Goal: Find specific page/section: Find specific page/section

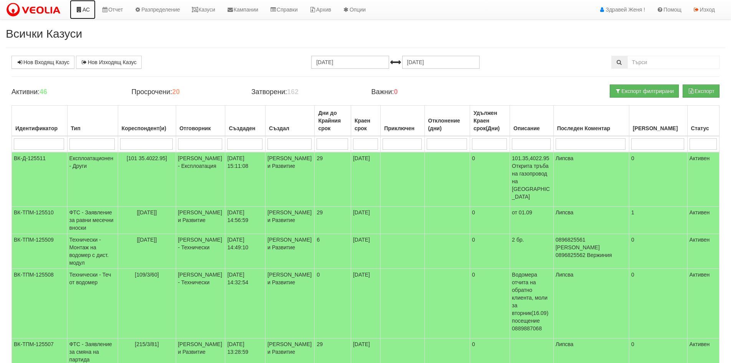
click at [87, 6] on link "АС" at bounding box center [83, 9] width 26 height 19
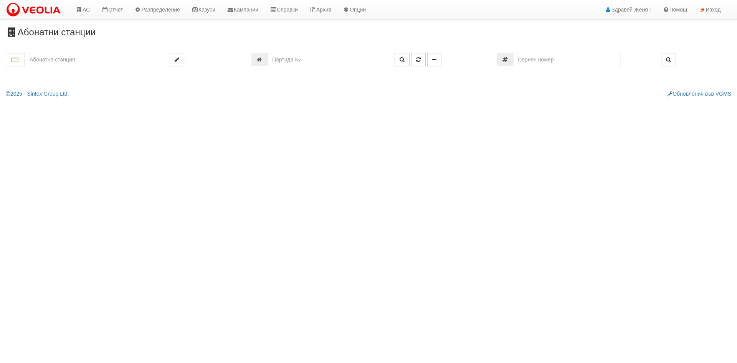
click at [47, 55] on input "text" at bounding box center [91, 59] width 133 height 13
click at [45, 73] on div "242/1 - Вл. Варненчик - "ВЕОЛИЯ"" at bounding box center [91, 71] width 131 height 9
type input "242/1 - Вл. Варненчик - "ВЕОЛИЯ""
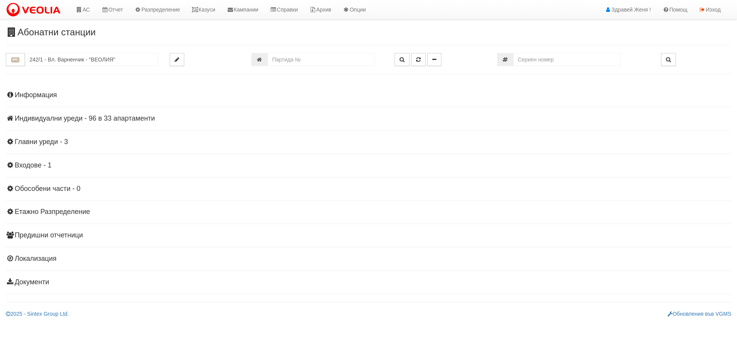
click at [521, 13] on div "АС Отчет Настройки Период Глобални Параметри Сваляне Отчетни Карти Нулиране УДР" at bounding box center [357, 9] width 715 height 19
click at [35, 114] on div "Информация Параметри Брой Апартаменти: 33 Ползватели 07/2025 73 % 0 % 33" at bounding box center [369, 188] width 726 height 212
click at [38, 120] on h4 "Индивидуални уреди - 96 в 33 апартаменти" at bounding box center [369, 119] width 726 height 8
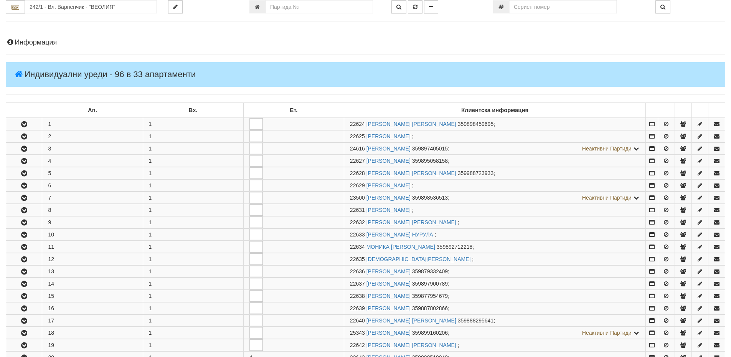
scroll to position [192, 0]
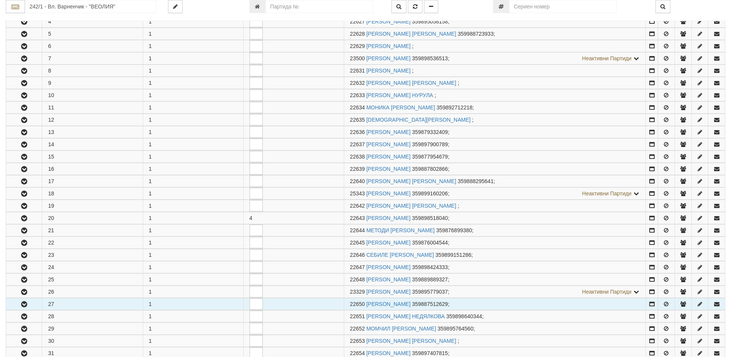
click at [21, 305] on icon "button" at bounding box center [24, 304] width 9 height 5
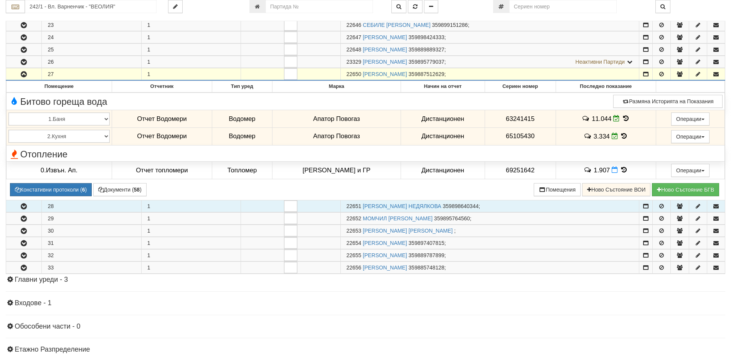
scroll to position [422, 0]
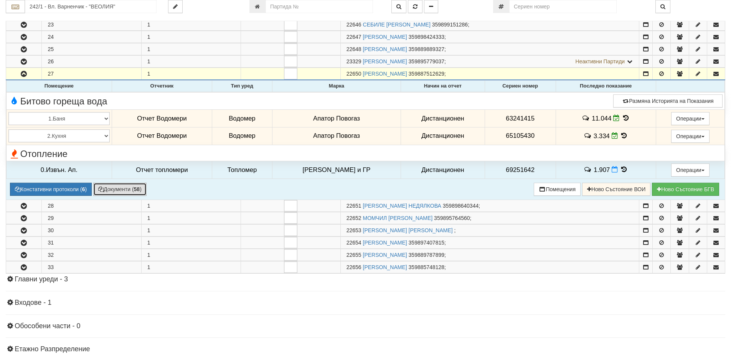
click at [128, 190] on button "Документи ( 58 )" at bounding box center [119, 189] width 53 height 13
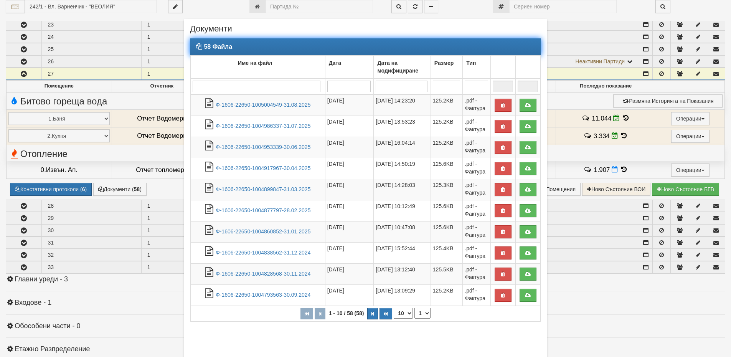
click at [399, 308] on select "10 20 30 40" at bounding box center [403, 313] width 19 height 11
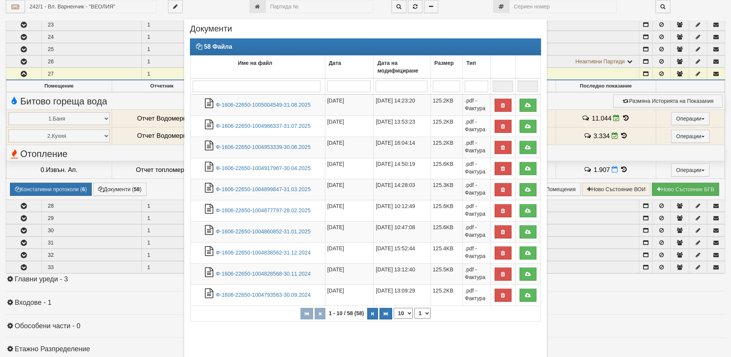
select select "40"
click at [394, 319] on select "10 20 30 40" at bounding box center [403, 313] width 19 height 11
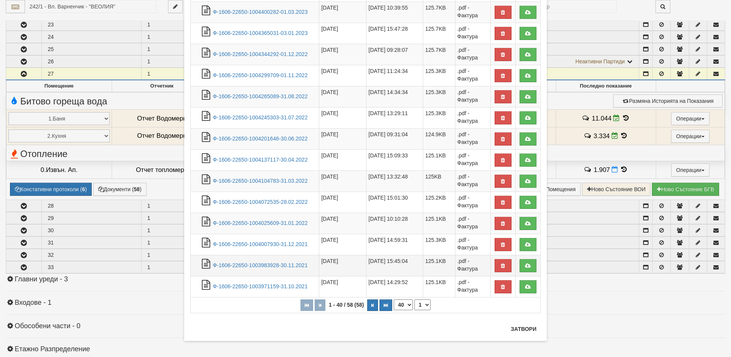
scroll to position [666, 0]
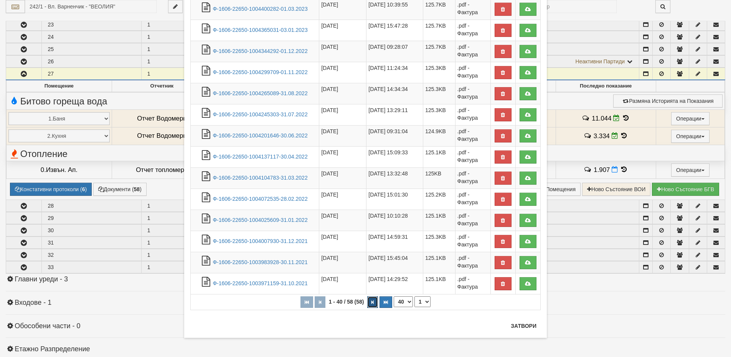
click at [372, 302] on icon "button" at bounding box center [373, 302] width 2 height 4
select select "2"
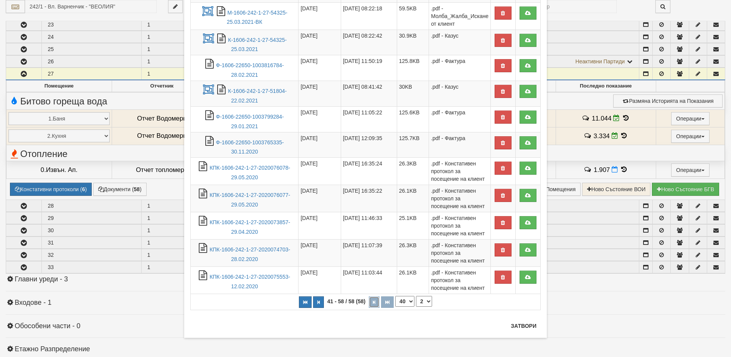
scroll to position [270, 0]
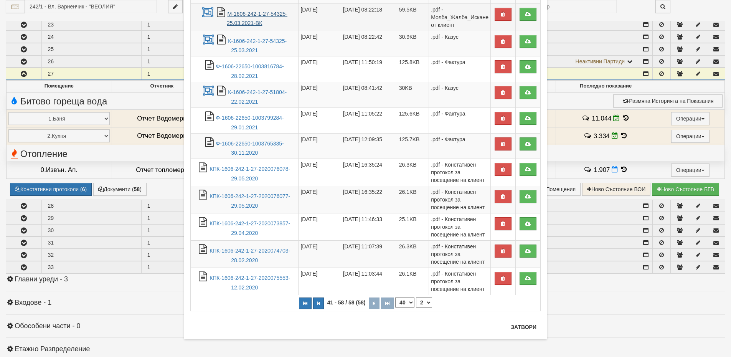
click at [255, 15] on link "М-1606-242-1-27-54325-25.03.2021-ВК" at bounding box center [257, 19] width 61 height 16
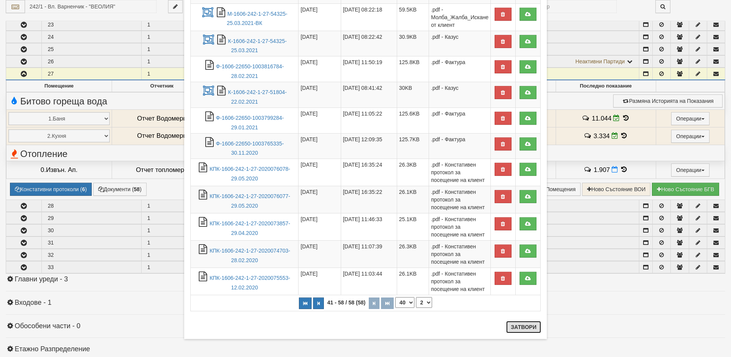
drag, startPoint x: 521, startPoint y: 327, endPoint x: 520, endPoint y: 319, distance: 7.7
click at [521, 327] on button "Затвори" at bounding box center [523, 327] width 35 height 12
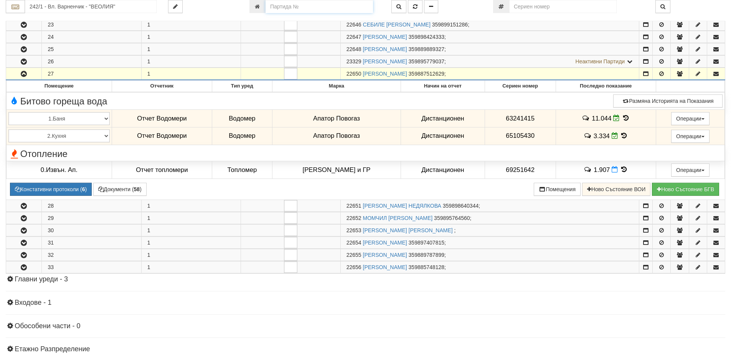
click at [276, 8] on input "number" at bounding box center [319, 6] width 107 height 13
type input "21358"
type input "016/12 - "ВЕОЛИЯ ЕНЕРДЖИ ВАРНА " ЕАД"
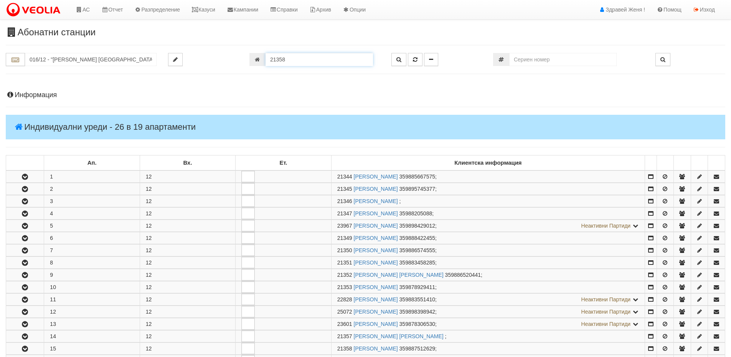
scroll to position [234, 0]
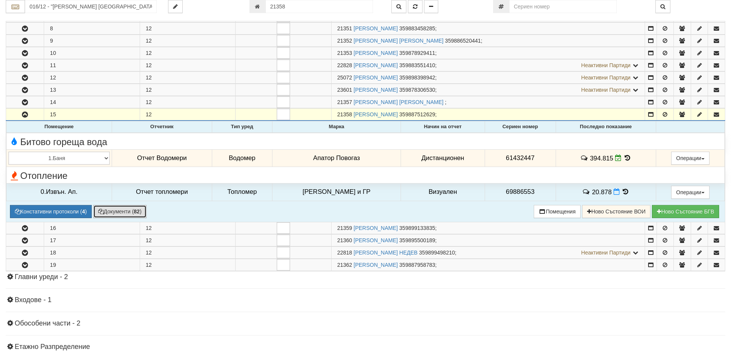
click at [129, 211] on button "Документи ( 82 )" at bounding box center [119, 211] width 53 height 13
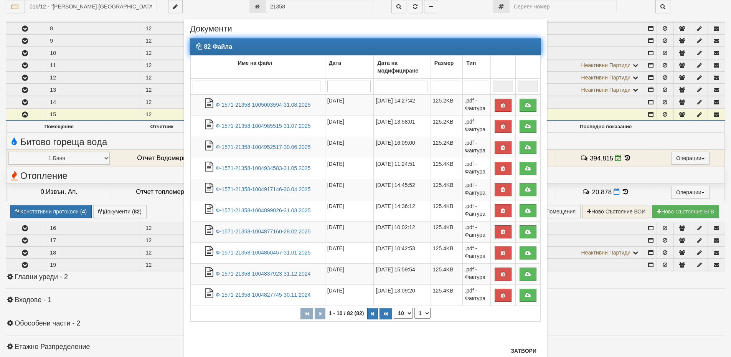
click at [404, 312] on select "10 20 30 40" at bounding box center [403, 313] width 19 height 11
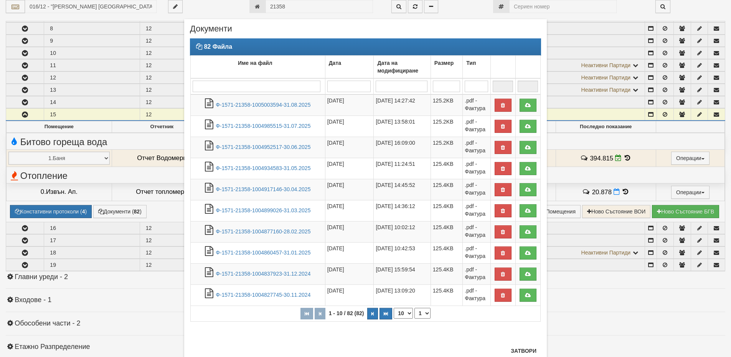
select select "40"
click at [394, 319] on select "10 20 30 40" at bounding box center [403, 313] width 19 height 11
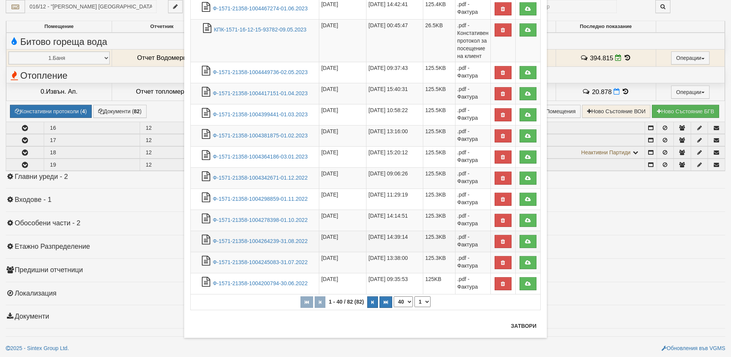
scroll to position [335, 0]
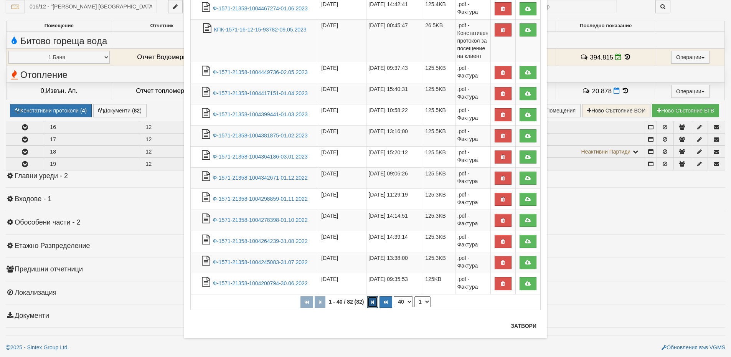
click at [372, 304] on icon "button" at bounding box center [373, 302] width 2 height 4
select select "2"
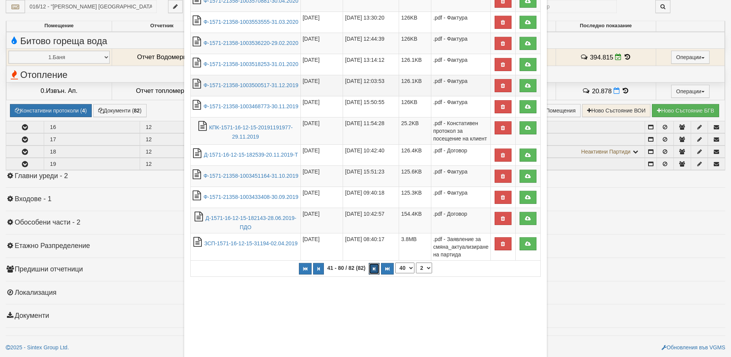
scroll to position [782, 0]
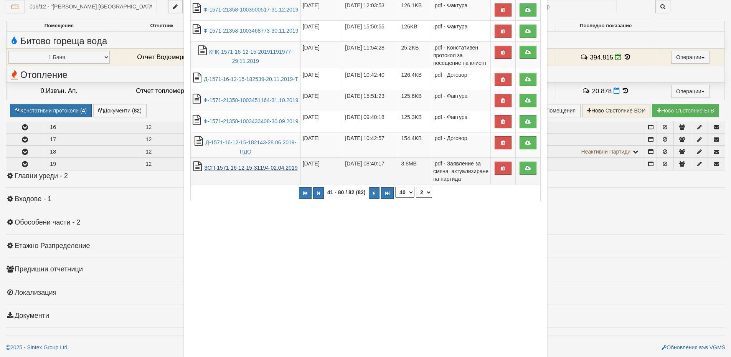
click at [255, 171] on link "ЗСП-1571-16-12-15-31194-02.04.2019" at bounding box center [250, 168] width 93 height 6
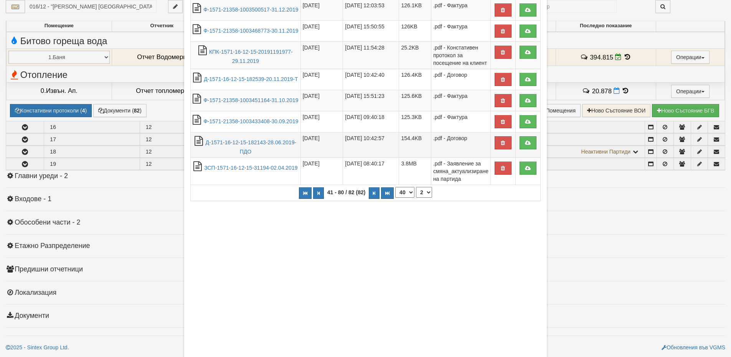
click at [280, 158] on td "Д-1571-16-12-15-182143-28.06.2019-ПДО" at bounding box center [246, 145] width 110 height 26
click at [278, 155] on link "Д-1571-16-12-15-182143-28.06.2019-ПДО" at bounding box center [250, 147] width 91 height 16
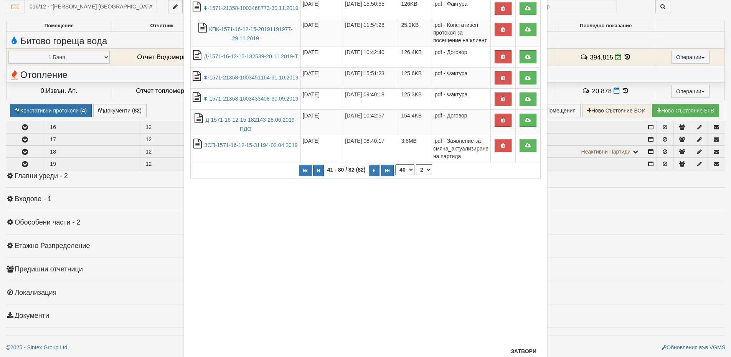
scroll to position [830, 0]
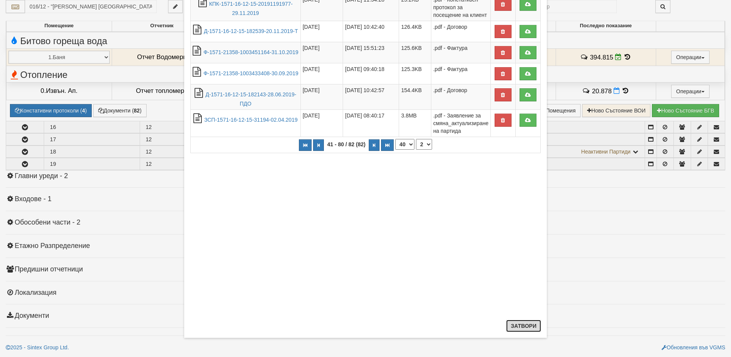
click at [527, 325] on button "Затвори" at bounding box center [523, 326] width 35 height 12
